Goal: Transaction & Acquisition: Purchase product/service

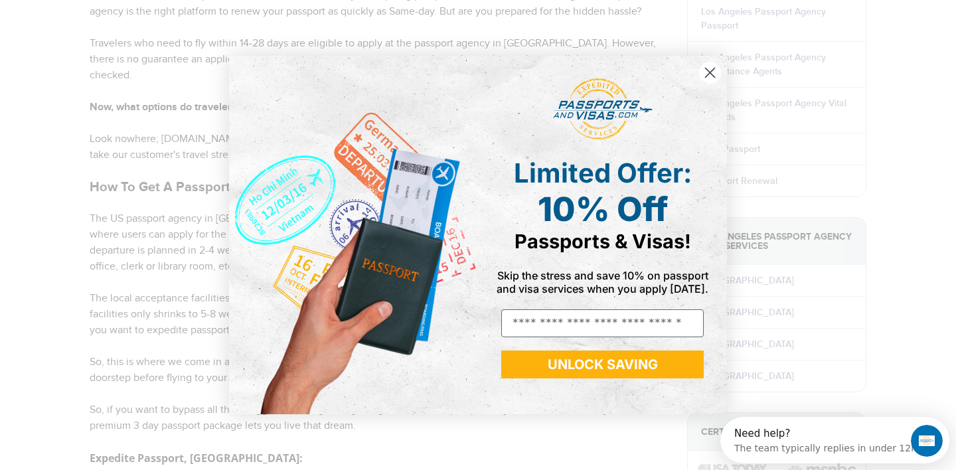
click at [709, 73] on icon "Close dialog" at bounding box center [710, 72] width 9 height 9
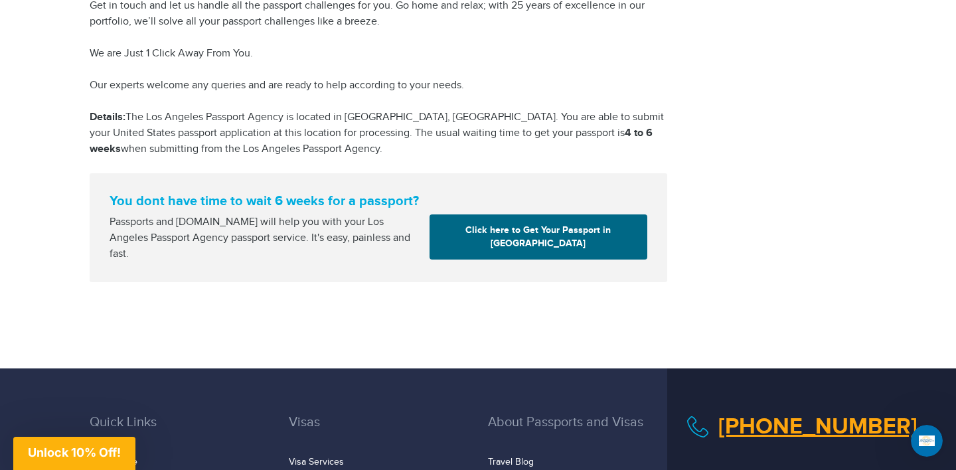
scroll to position [2067, 0]
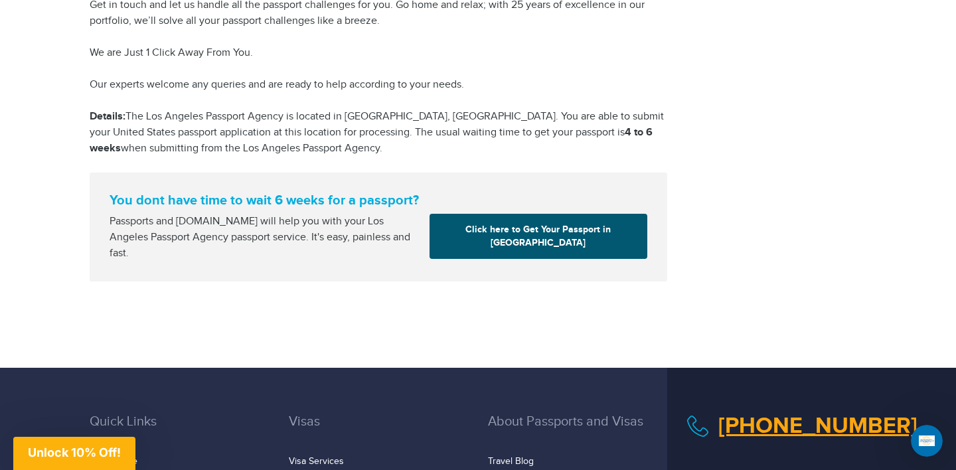
click at [509, 214] on link "Click here to Get Your Passport in Los Angeles" at bounding box center [539, 236] width 218 height 45
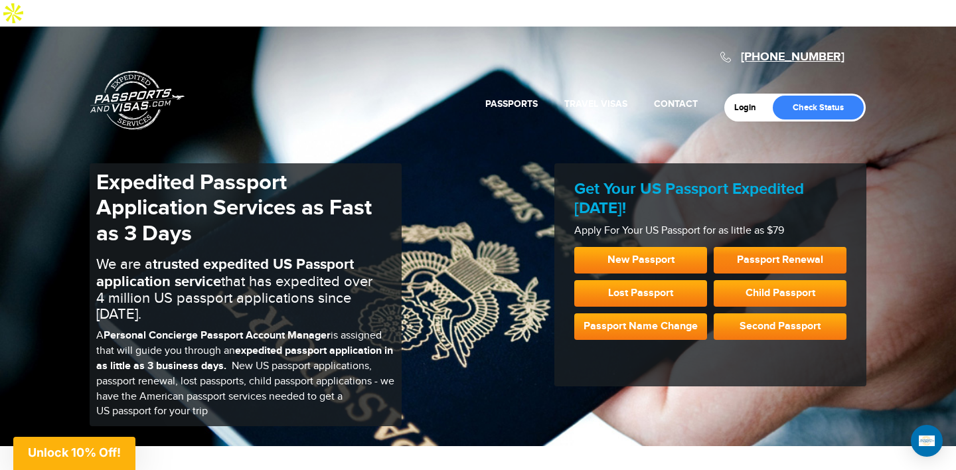
click at [774, 247] on link "Passport Renewal" at bounding box center [780, 260] width 133 height 27
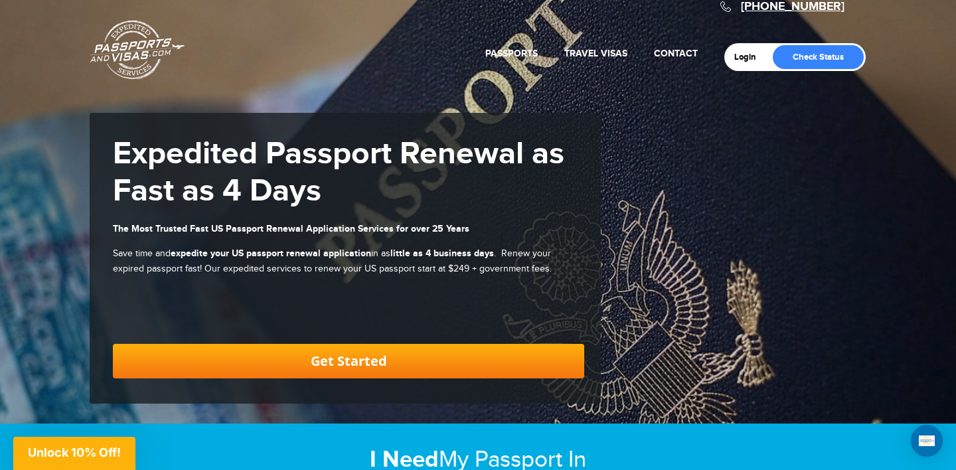
scroll to position [52, 0]
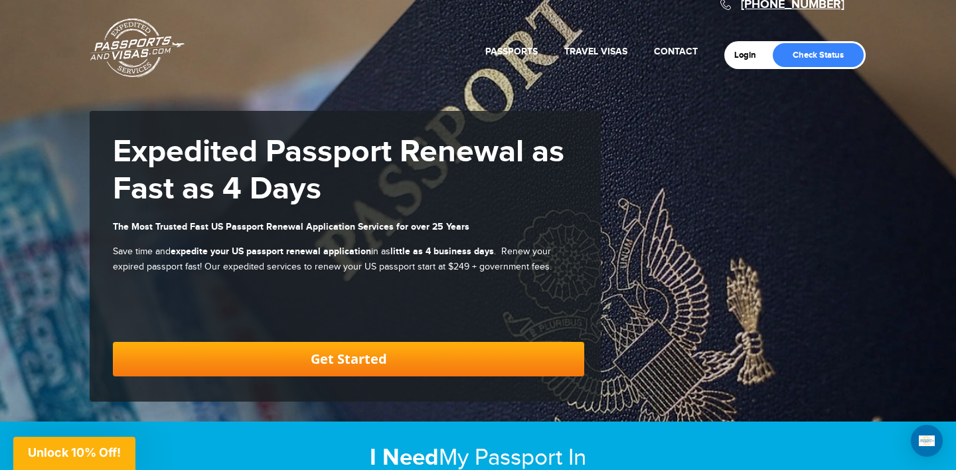
click at [332, 342] on link "Get Started" at bounding box center [348, 359] width 471 height 35
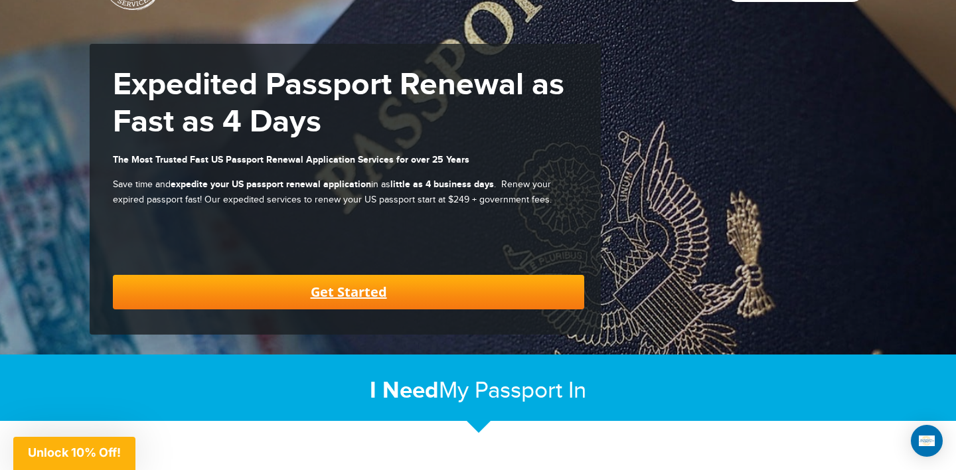
scroll to position [0, 0]
